Goal: Task Accomplishment & Management: Complete application form

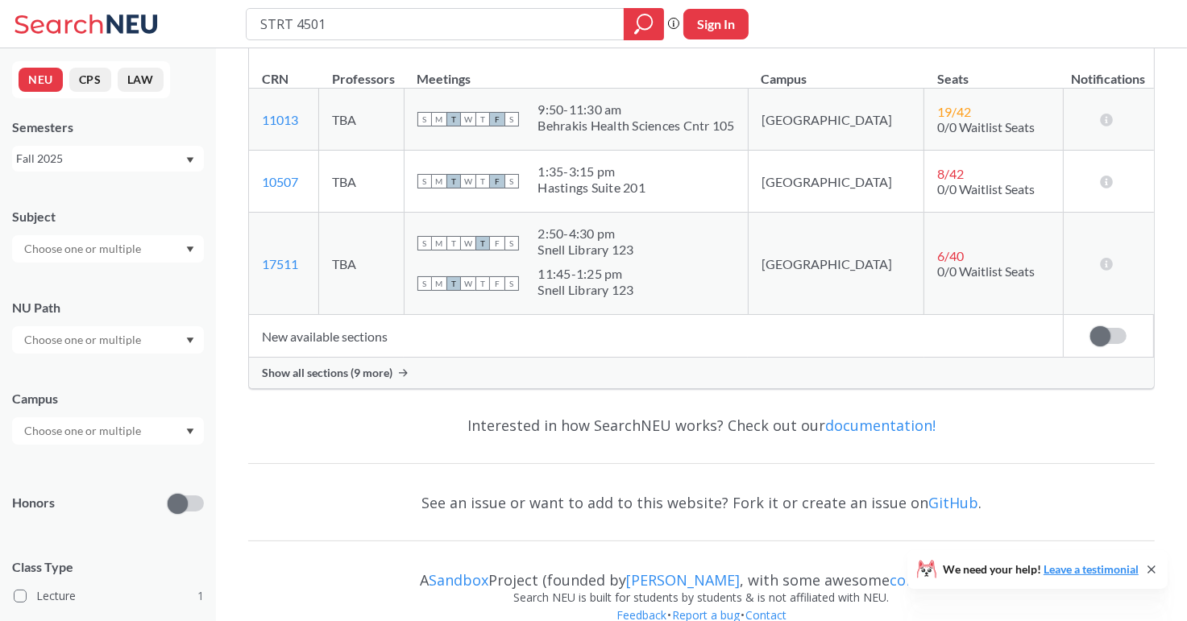
scroll to position [322, 0]
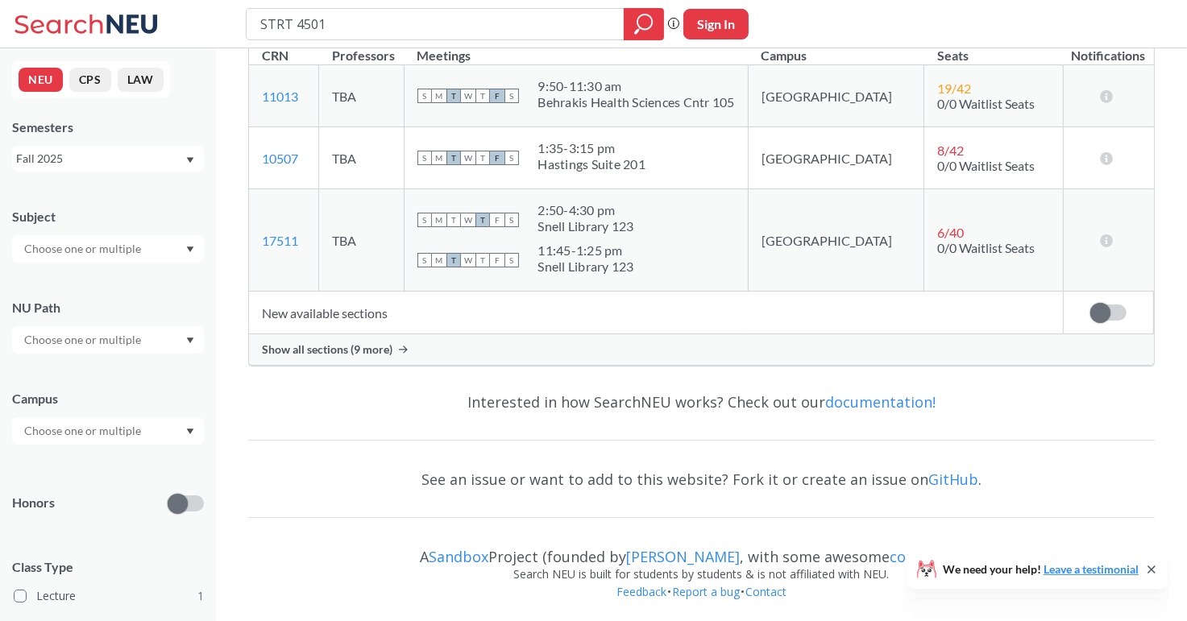
click at [374, 355] on div "Show all sections (9 more)" at bounding box center [701, 350] width 905 height 31
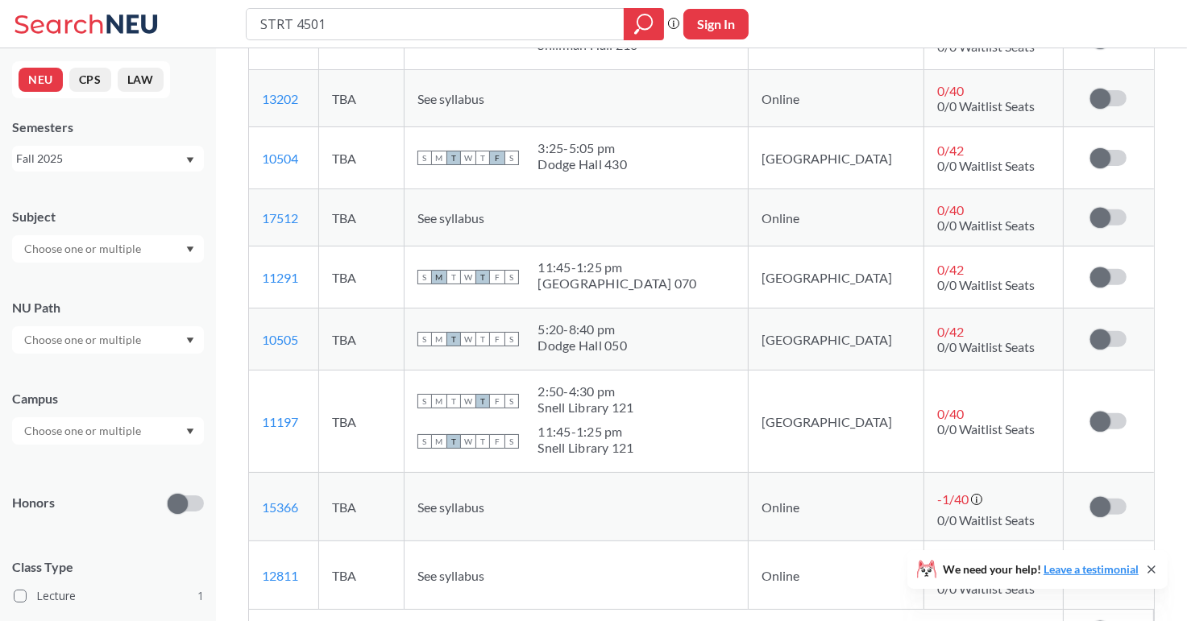
scroll to position [606, 0]
click at [1116, 417] on label at bounding box center [1109, 421] width 36 height 16
click at [1091, 413] on input "checkbox" at bounding box center [1091, 413] width 0 height 0
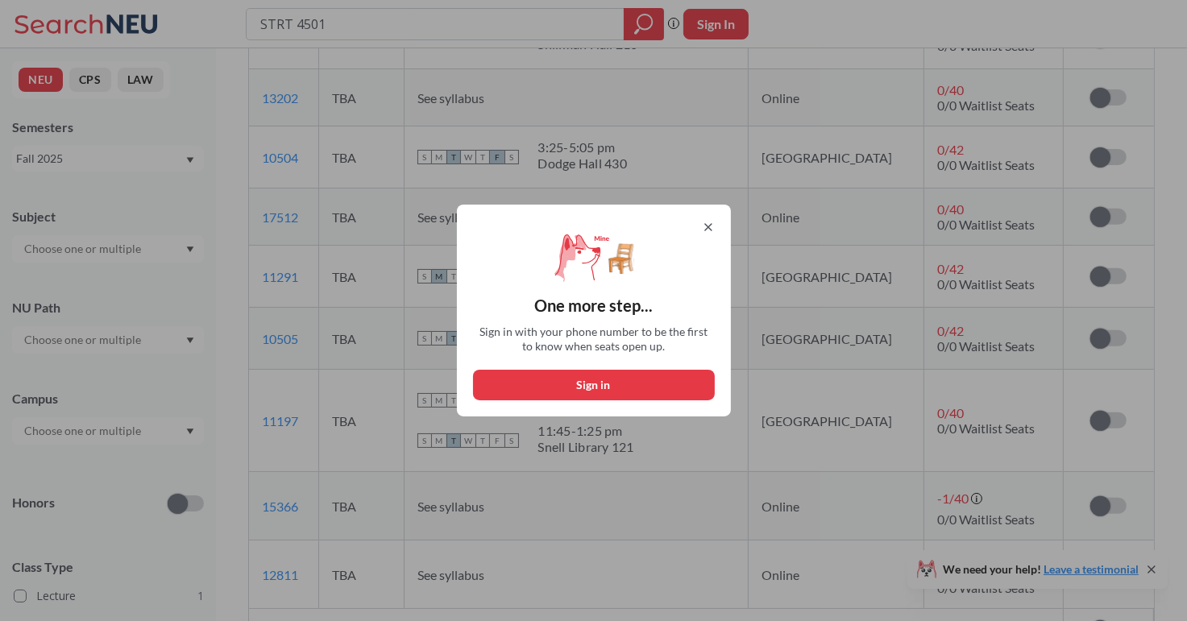
click at [637, 391] on button "Sign in" at bounding box center [594, 385] width 242 height 31
select select "US"
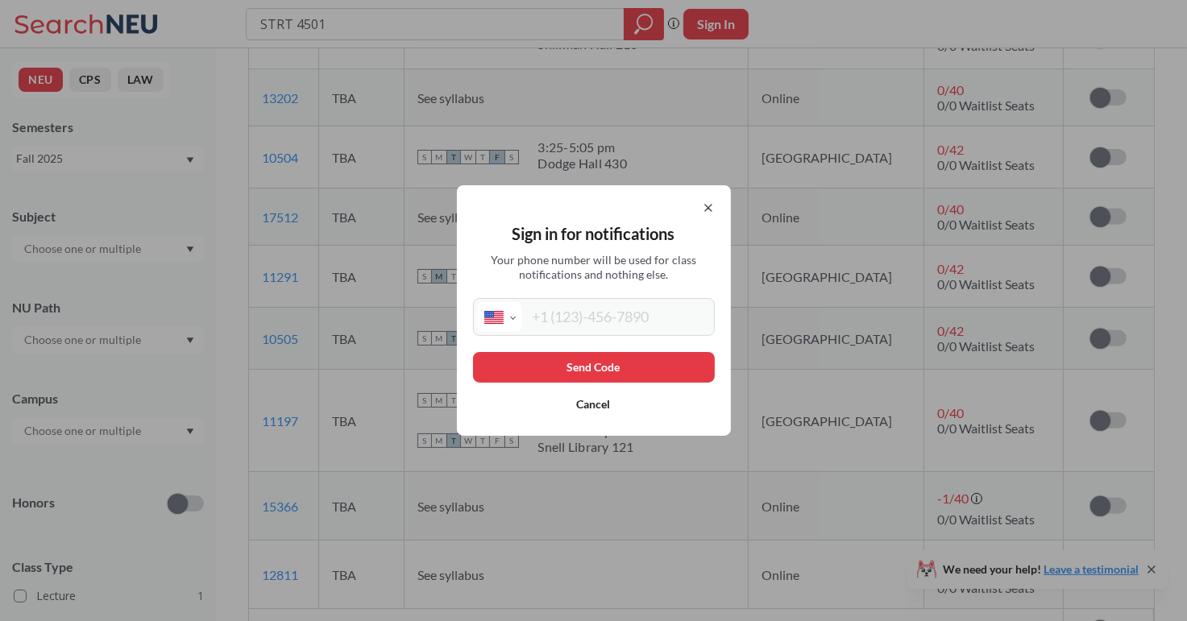
click at [621, 311] on input "tel" at bounding box center [616, 317] width 189 height 30
type input "[PHONE_NUMBER]"
click at [588, 355] on button "Send Code" at bounding box center [594, 367] width 242 height 31
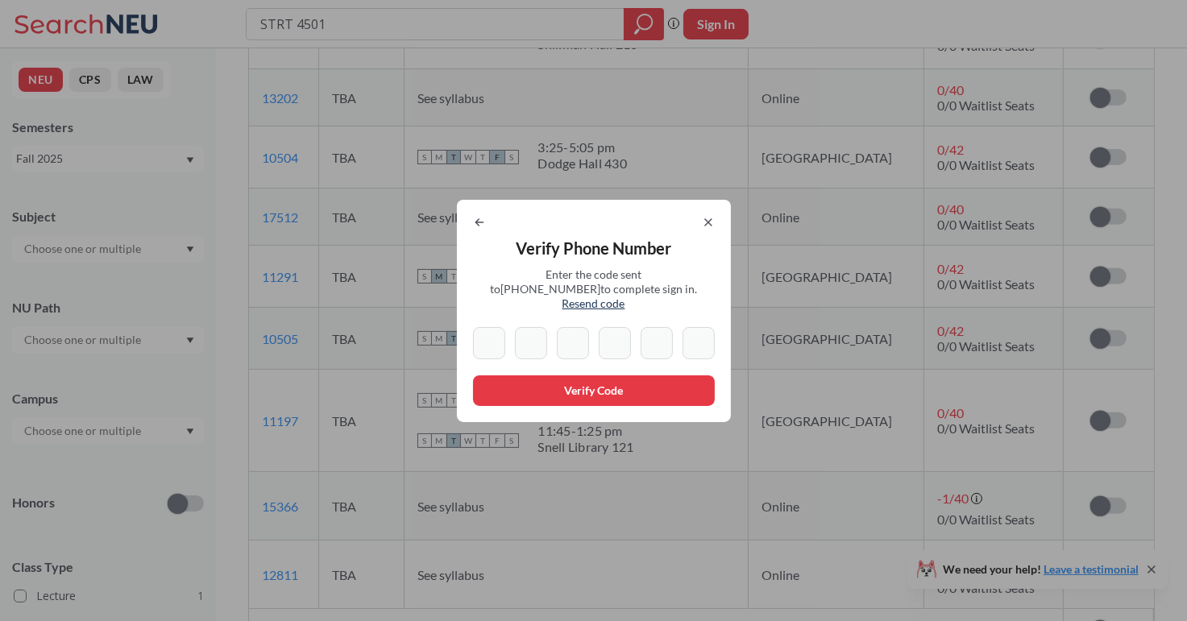
type input "3"
type input "2"
type input "8"
type input "2"
type input "9"
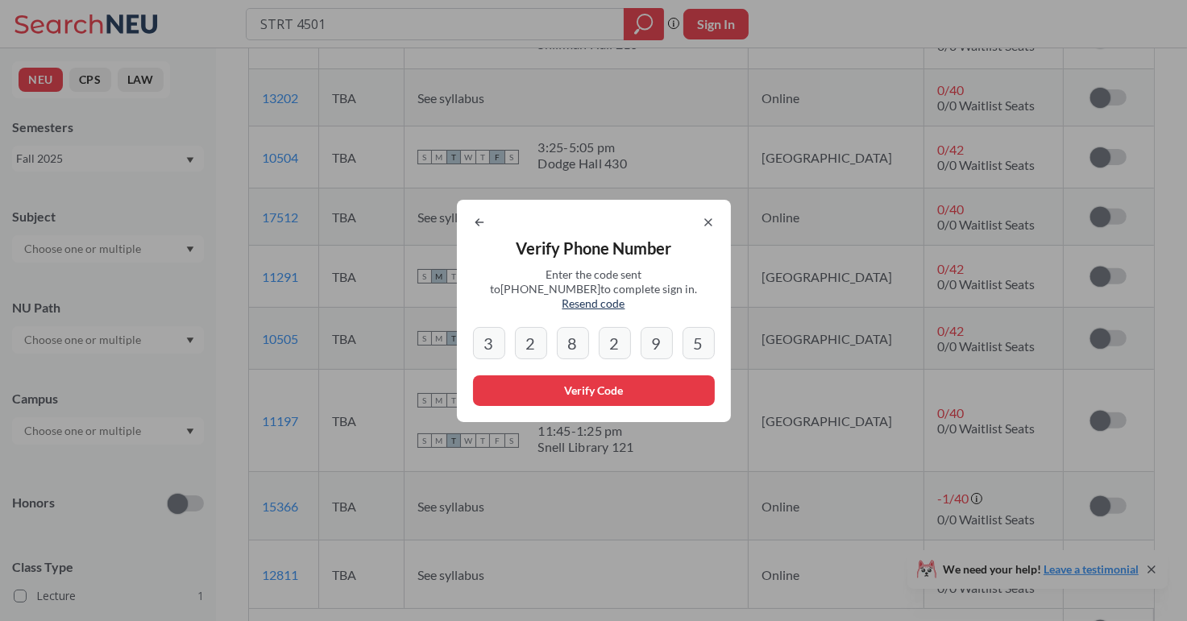
type input "5"
click at [612, 384] on button "Verify Code" at bounding box center [594, 391] width 242 height 31
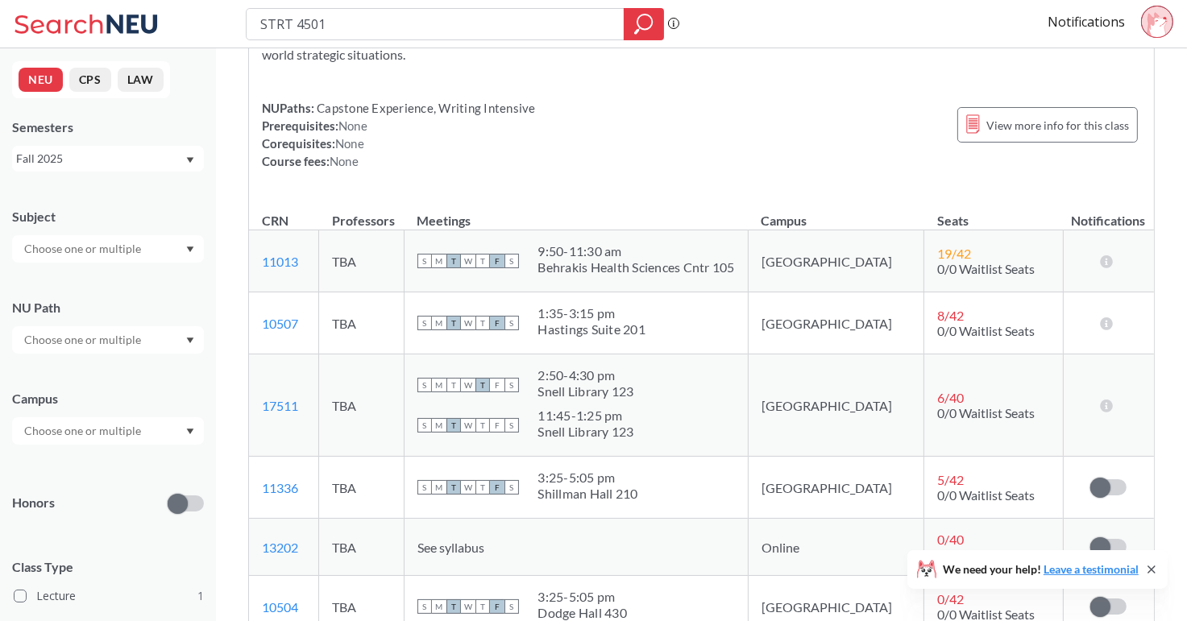
scroll to position [0, 0]
